Goal: Transaction & Acquisition: Download file/media

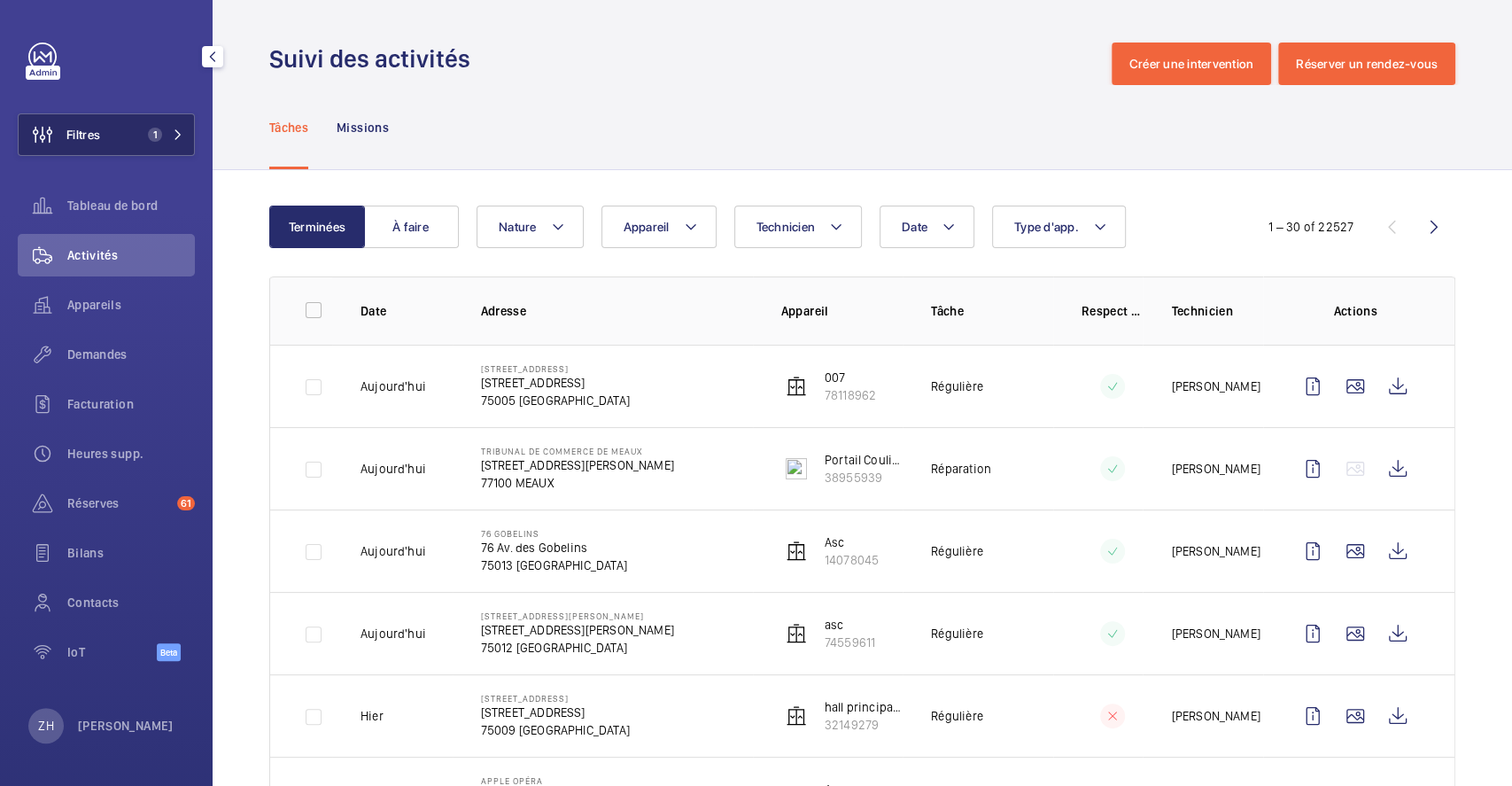
click at [112, 124] on button "Filtres 1" at bounding box center [106, 135] width 177 height 42
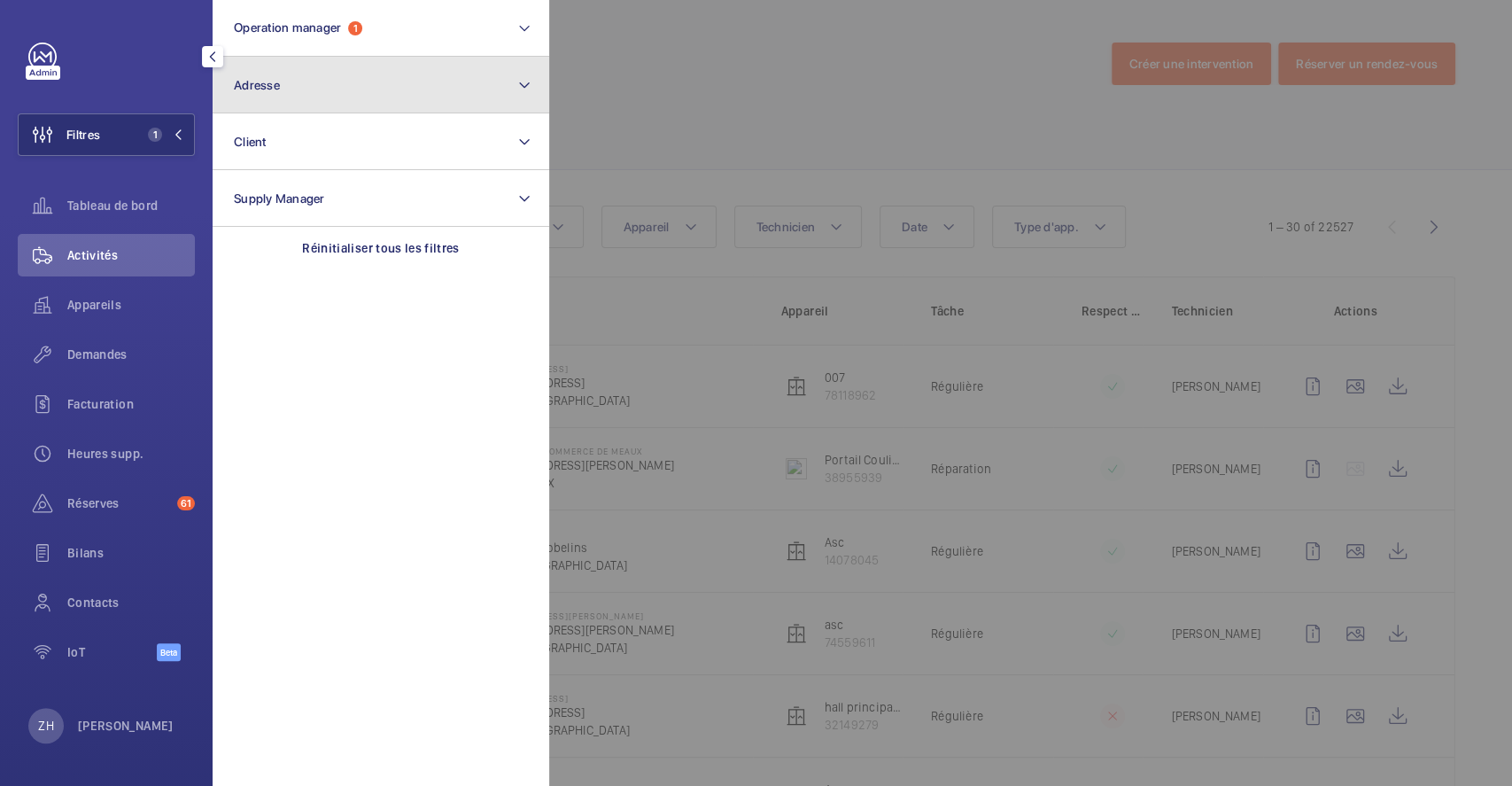
drag, startPoint x: 290, startPoint y: 85, endPoint x: 299, endPoint y: 89, distance: 9.8
click at [292, 85] on button "Adresse" at bounding box center [380, 84] width 337 height 56
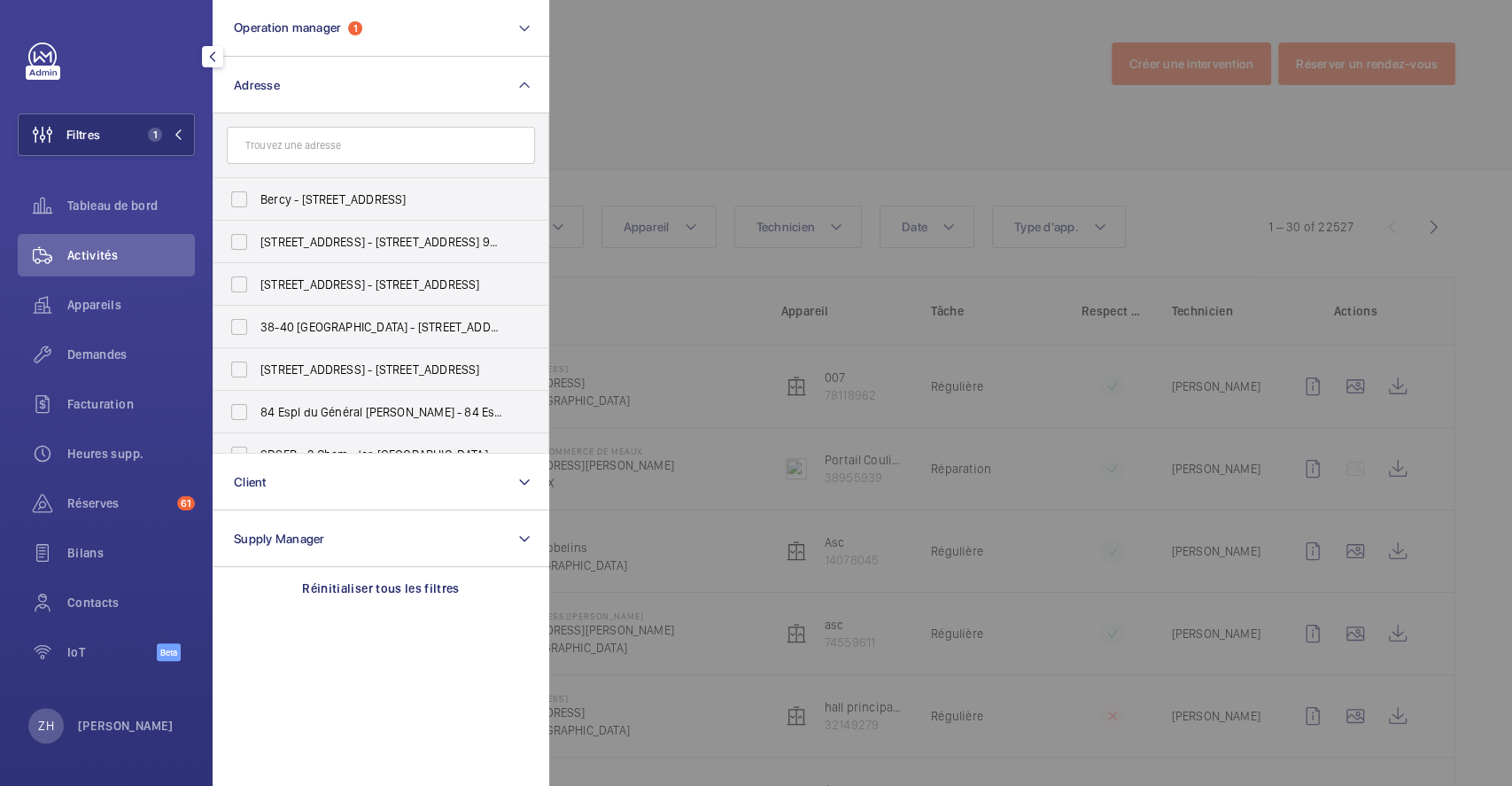
click at [307, 141] on input "text" at bounding box center [381, 145] width 308 height 37
type input "axa"
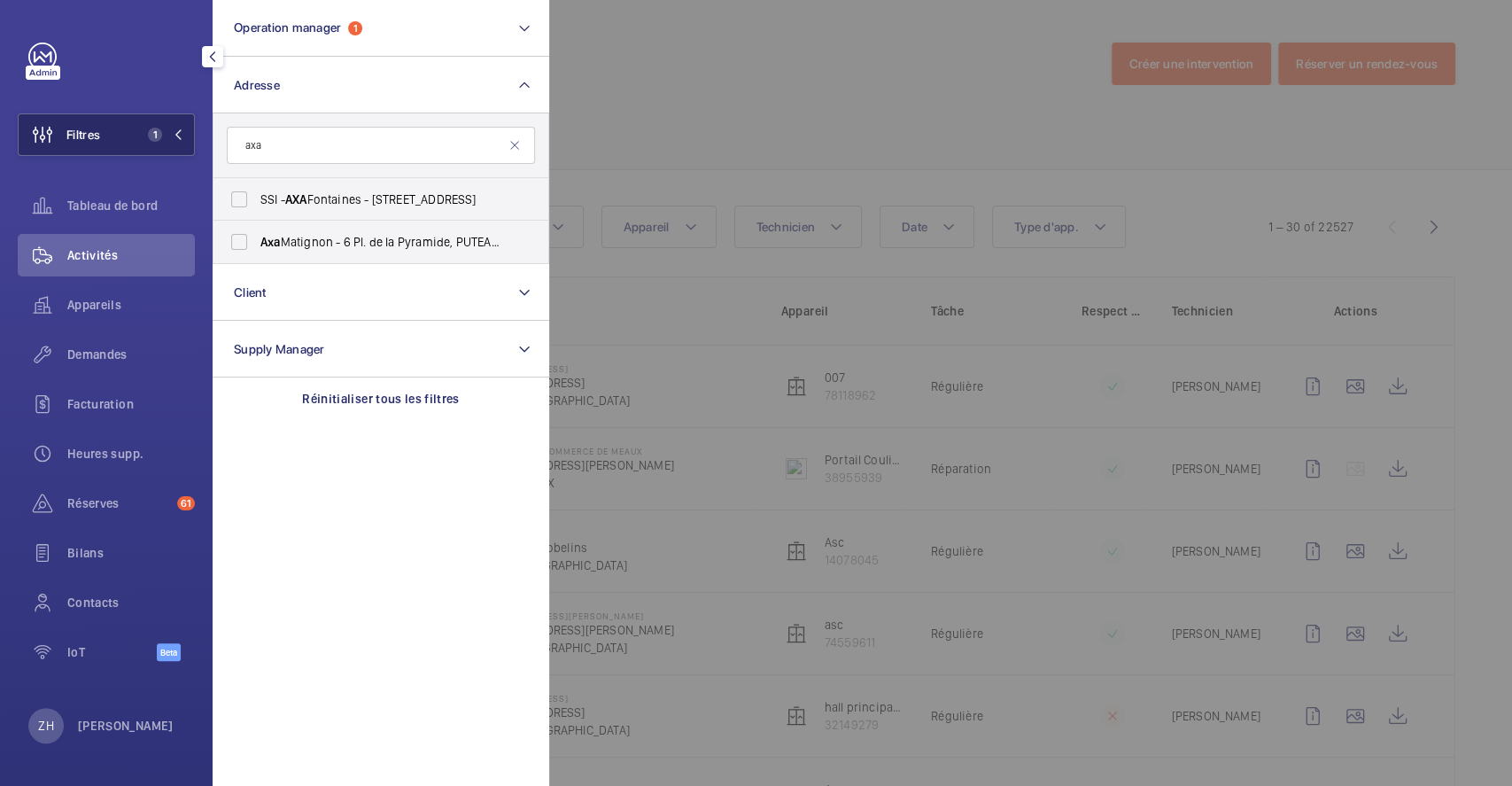
drag, startPoint x: 281, startPoint y: 140, endPoint x: 179, endPoint y: 141, distance: 102.0
click at [179, 141] on wm-front-sidebar-menu-filter "Filtres 1 Operation manager 1 Adresse axa SSI - AXA Fontaines - [STREET_ADDRESS…" at bounding box center [106, 135] width 177 height 42
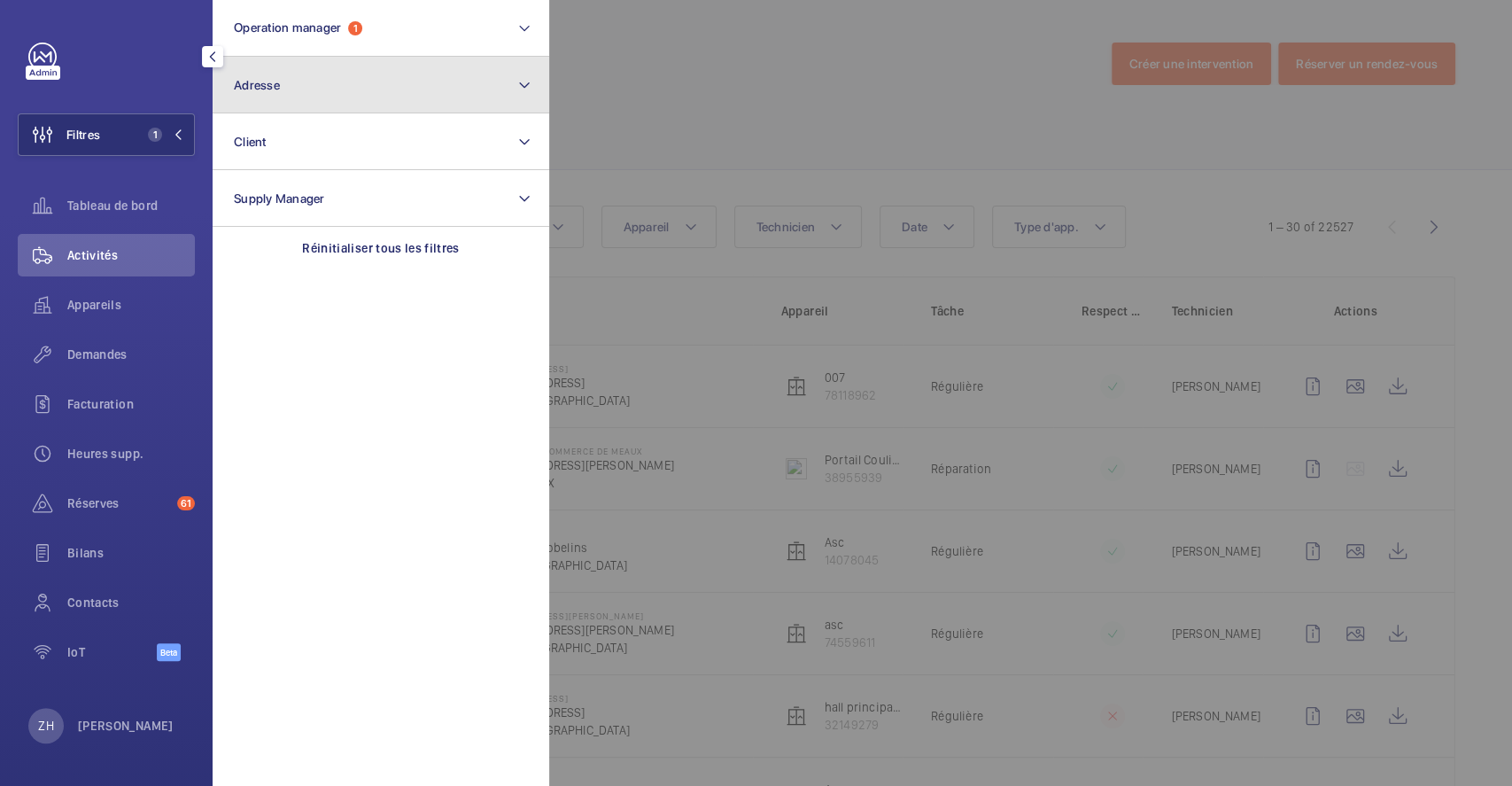
click at [344, 86] on button "Adresse" at bounding box center [380, 84] width 337 height 56
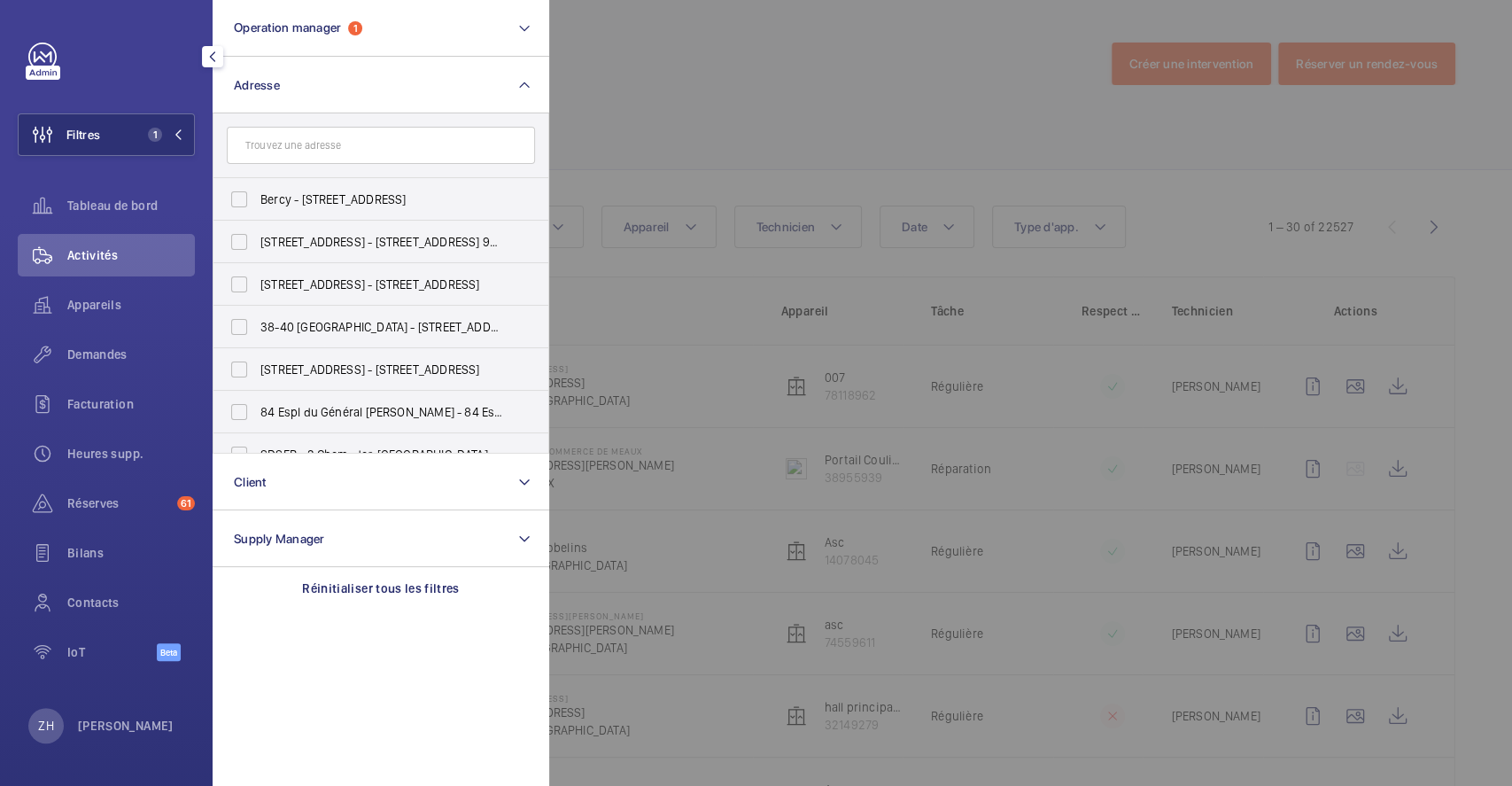
click at [312, 140] on input "text" at bounding box center [381, 145] width 308 height 37
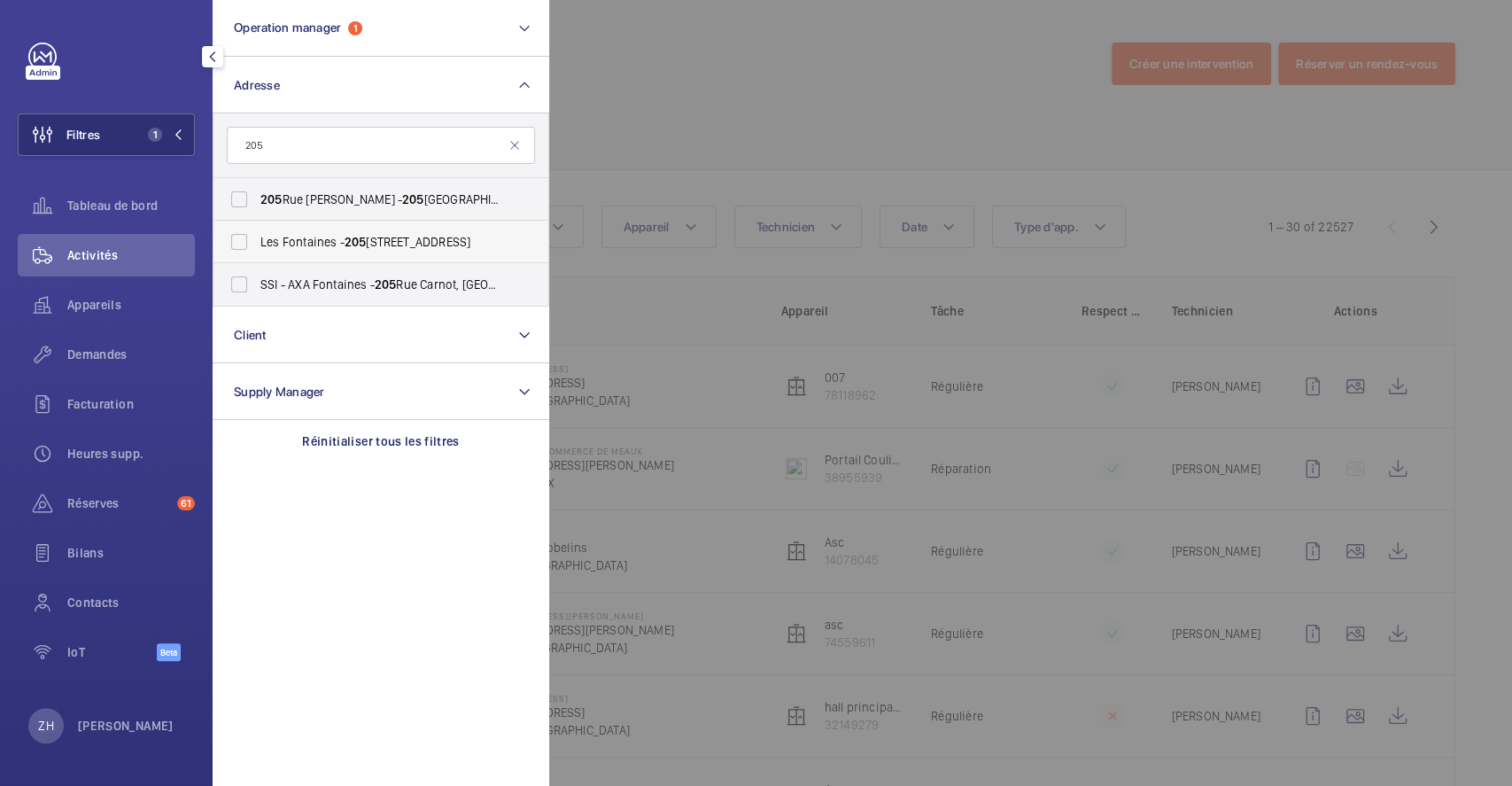
type input "205"
click at [248, 244] on label "Les Fontaines - [STREET_ADDRESS]" at bounding box center [367, 242] width 308 height 42
click at [248, 244] on input "Les Fontaines - [STREET_ADDRESS]" at bounding box center [239, 242] width 35 height 35
checkbox input "true"
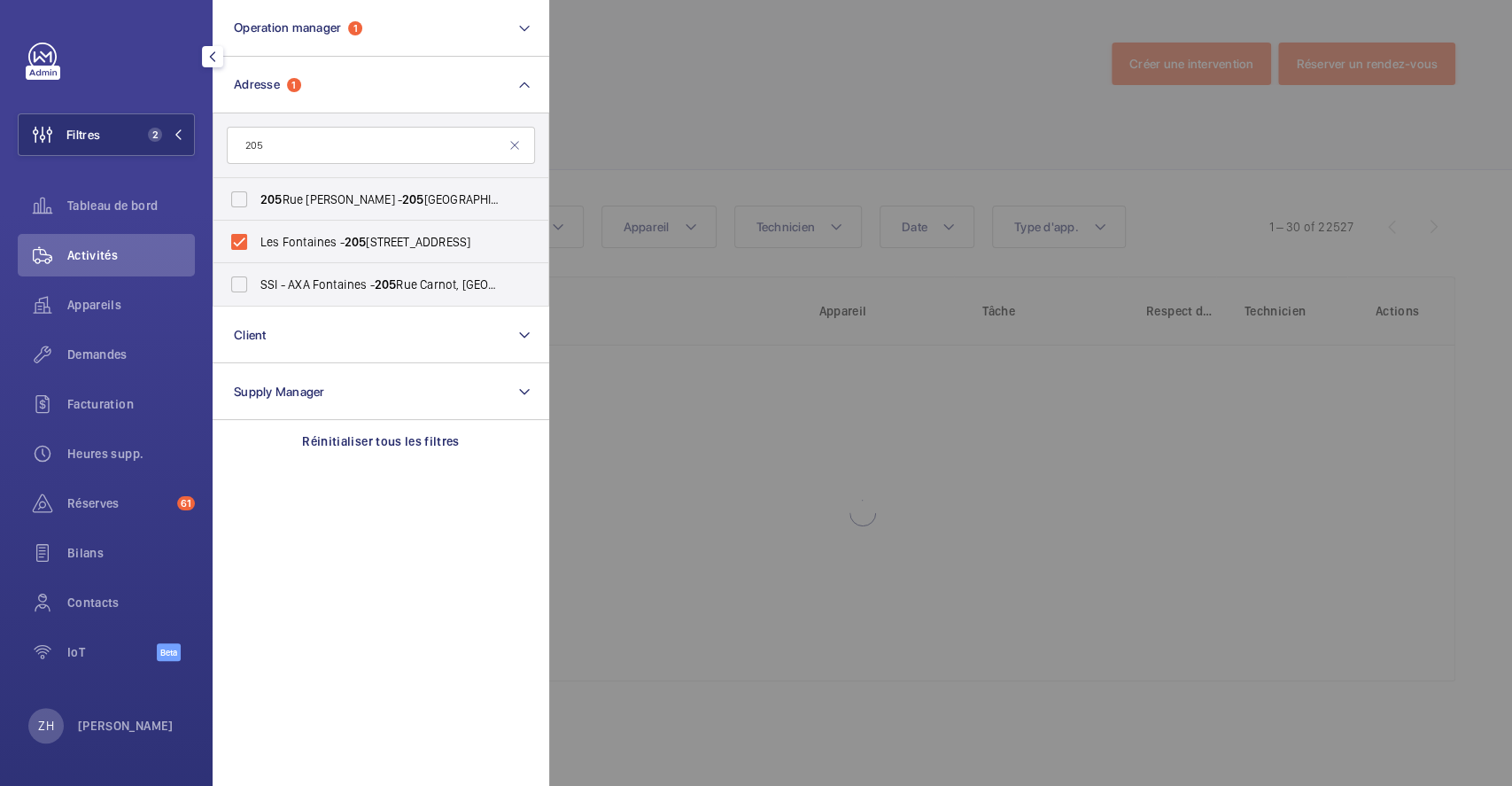
click at [657, 119] on div at bounding box center [1305, 393] width 1512 height 786
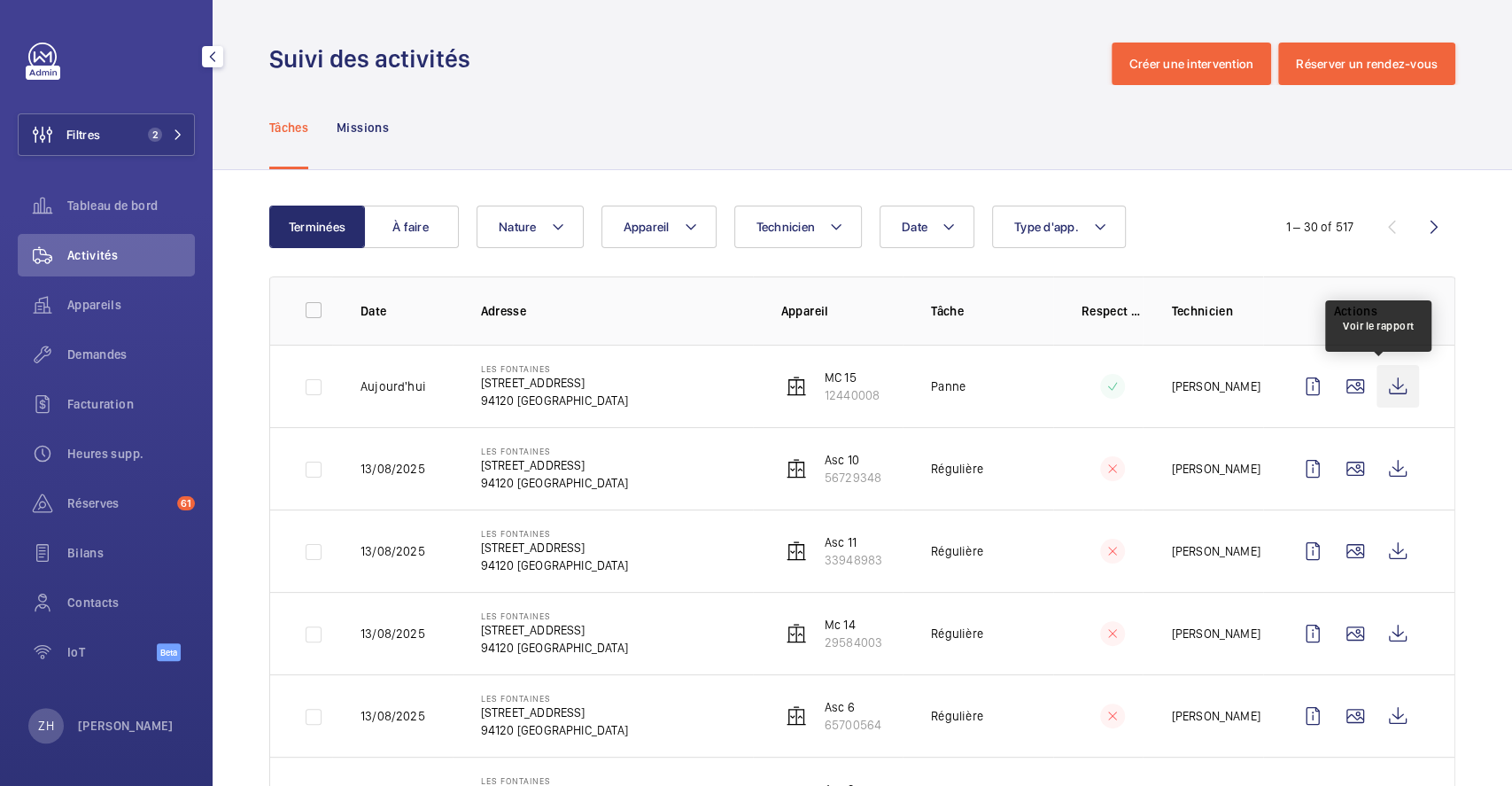
click at [1384, 386] on wm-front-icon-button at bounding box center [1398, 386] width 42 height 42
